Goal: Navigation & Orientation: Understand site structure

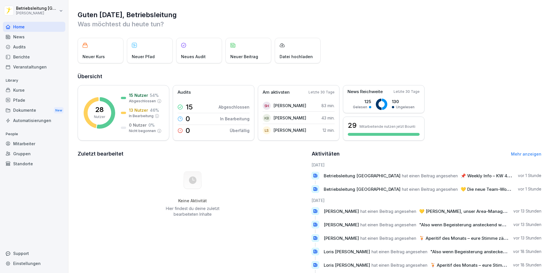
scroll to position [28, 0]
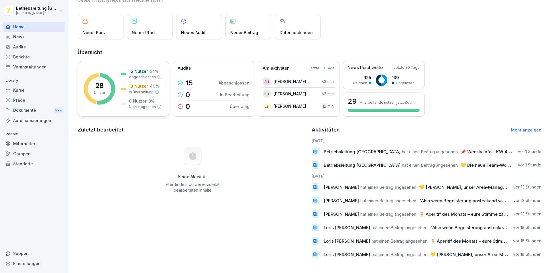
click at [127, 77] on div "15 Nutzer 54 % Abgeschlossen 13 Nutzer 46 % In Bearbeitung 0 Nutzer 0 % Nicht b…" at bounding box center [141, 88] width 41 height 41
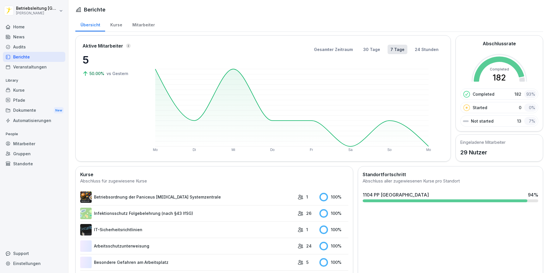
click at [141, 21] on div "Mitarbeiter" at bounding box center [143, 24] width 33 height 15
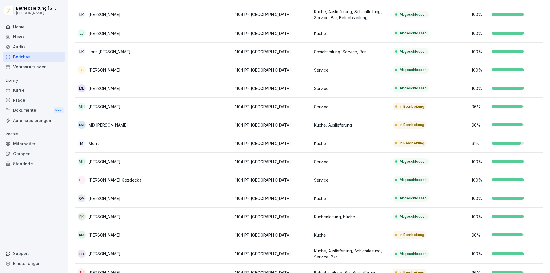
scroll to position [340, 0]
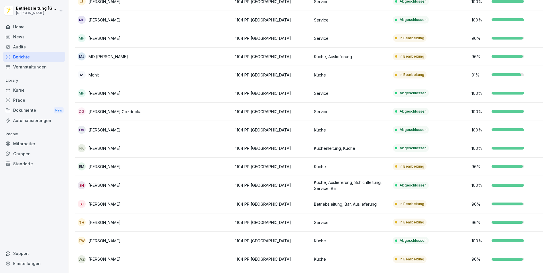
click at [33, 39] on div "News" at bounding box center [34, 37] width 62 height 10
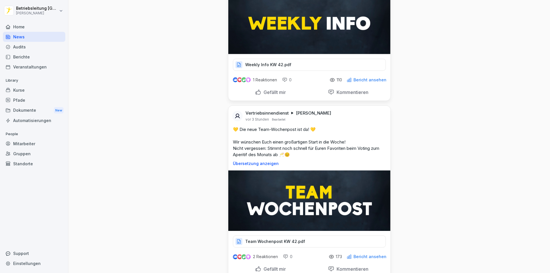
scroll to position [115, 0]
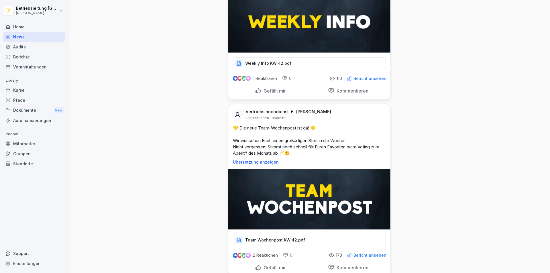
click at [282, 62] on p "Weekly Info KW 42.pdf" at bounding box center [268, 63] width 46 height 6
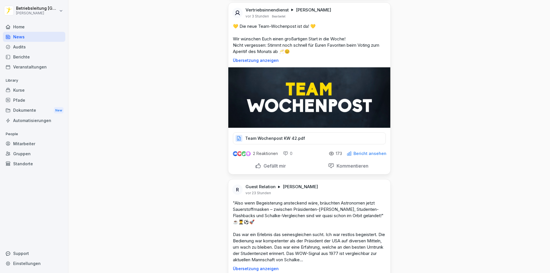
scroll to position [143, 0]
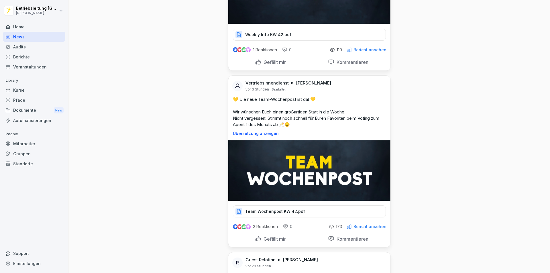
drag, startPoint x: 453, startPoint y: 162, endPoint x: 404, endPoint y: 139, distance: 53.8
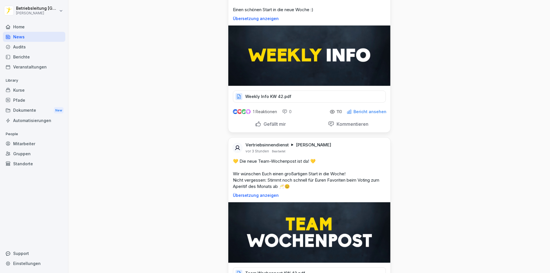
scroll to position [0, 0]
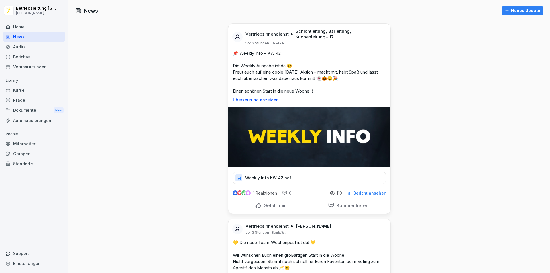
click at [271, 175] on p "Weekly Info KW 42.pdf" at bounding box center [268, 178] width 46 height 6
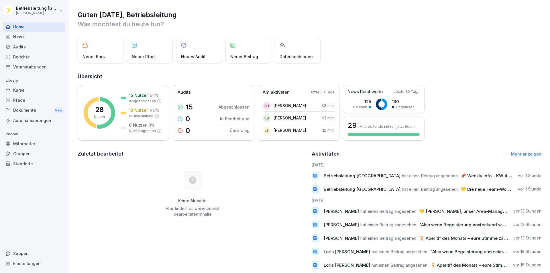
click at [29, 38] on div "News" at bounding box center [34, 37] width 62 height 10
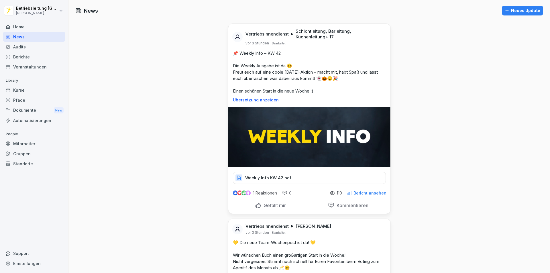
click at [264, 175] on p "Weekly Info KW 42.pdf" at bounding box center [268, 178] width 46 height 6
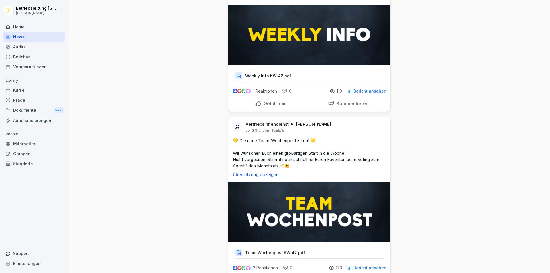
scroll to position [115, 0]
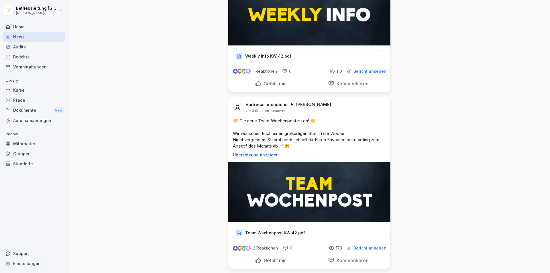
scroll to position [143, 0]
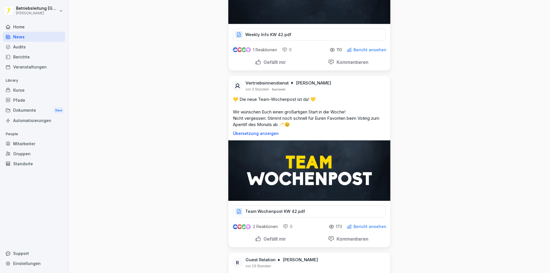
click at [284, 210] on p "Team Wochenpost KW 42.pdf" at bounding box center [275, 212] width 60 height 6
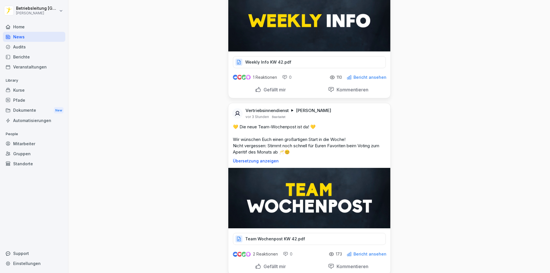
scroll to position [57, 0]
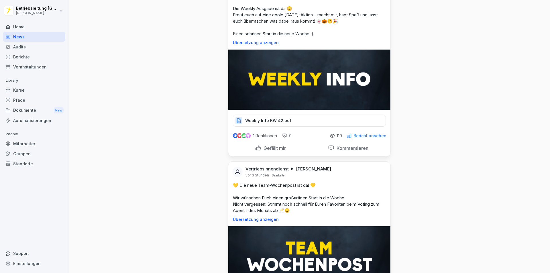
click at [275, 123] on p "Weekly Info KW 42.pdf" at bounding box center [268, 121] width 46 height 6
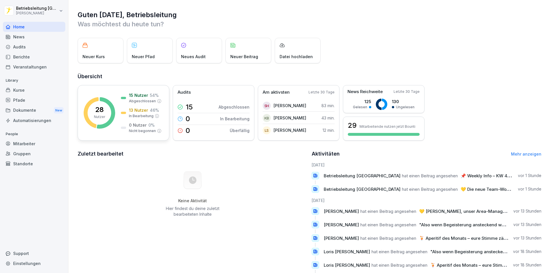
click at [91, 107] on rect at bounding box center [100, 113] width 32 height 32
click at [35, 35] on div "News" at bounding box center [34, 37] width 62 height 10
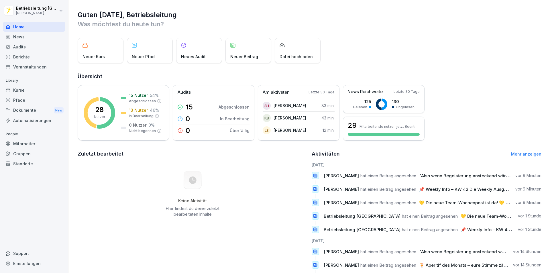
click at [32, 40] on div "News" at bounding box center [34, 37] width 62 height 10
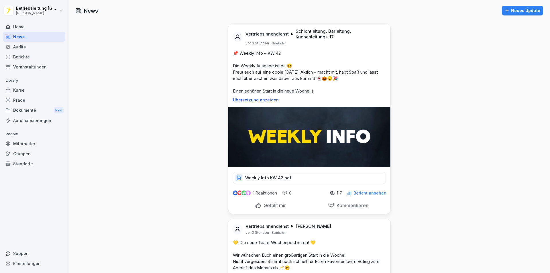
click at [29, 56] on div "Berichte" at bounding box center [34, 57] width 62 height 10
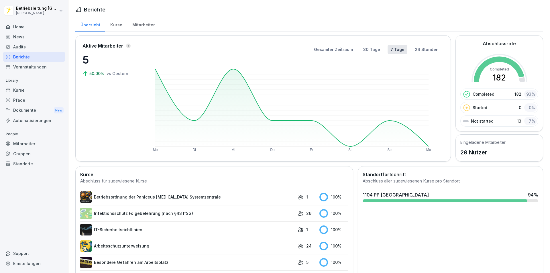
click at [39, 30] on div "Home" at bounding box center [34, 27] width 62 height 10
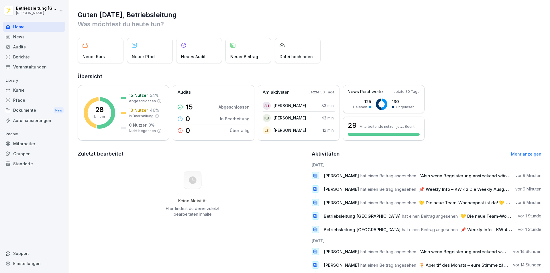
drag, startPoint x: 415, startPoint y: 41, endPoint x: 415, endPoint y: 45, distance: 3.7
click at [415, 42] on div "Neuer Kurs Neuer Pfad Neues Audit Neuer Beitrag Datei hochladen" at bounding box center [310, 51] width 464 height 26
click at [34, 68] on div "Veranstaltungen" at bounding box center [34, 67] width 62 height 10
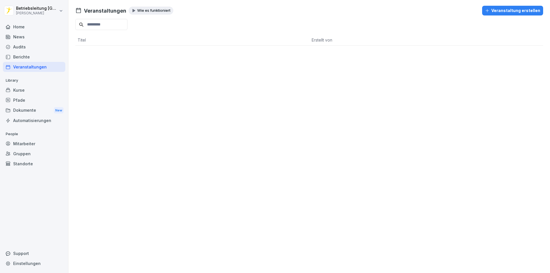
click at [37, 54] on div "Berichte" at bounding box center [34, 57] width 62 height 10
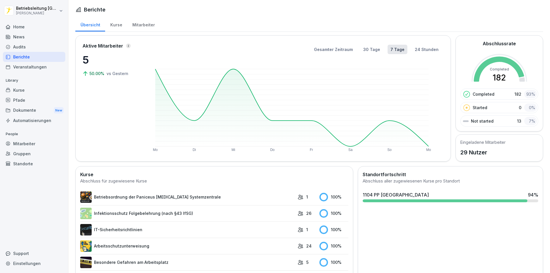
click at [27, 111] on div "Dokumente New" at bounding box center [34, 110] width 62 height 11
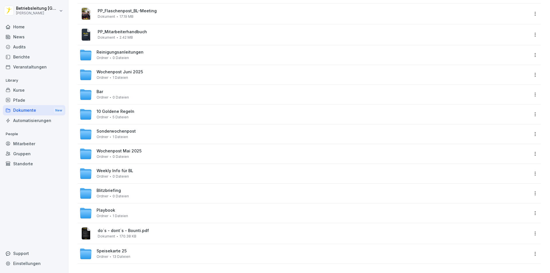
scroll to position [178, 0]
